Goal: Check status

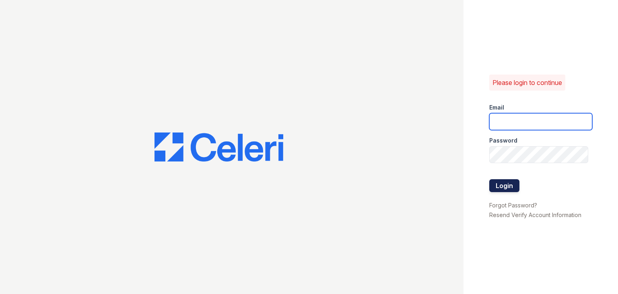
type input "[EMAIL_ADDRESS][DOMAIN_NAME]"
click at [500, 187] on button "Login" at bounding box center [504, 185] width 30 height 13
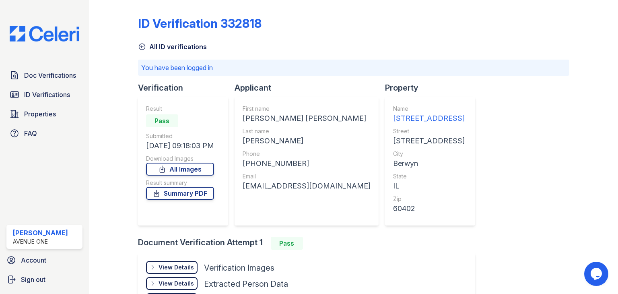
scroll to position [77, 0]
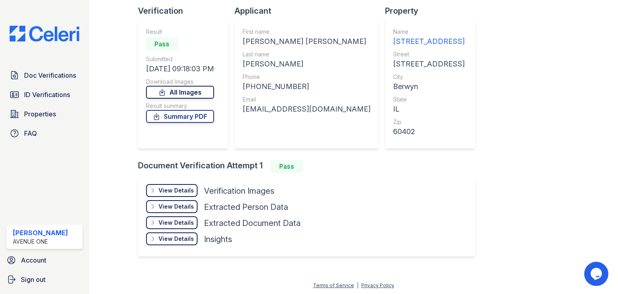
drag, startPoint x: 180, startPoint y: 91, endPoint x: 158, endPoint y: 90, distance: 22.2
click at [158, 90] on link "All Images" at bounding box center [180, 92] width 68 height 13
click at [192, 116] on link "Summary PDF" at bounding box center [180, 116] width 68 height 13
click at [189, 92] on link "All Images" at bounding box center [180, 92] width 68 height 13
click at [187, 116] on link "Summary PDF" at bounding box center [180, 116] width 68 height 13
